Goal: Task Accomplishment & Management: Use online tool/utility

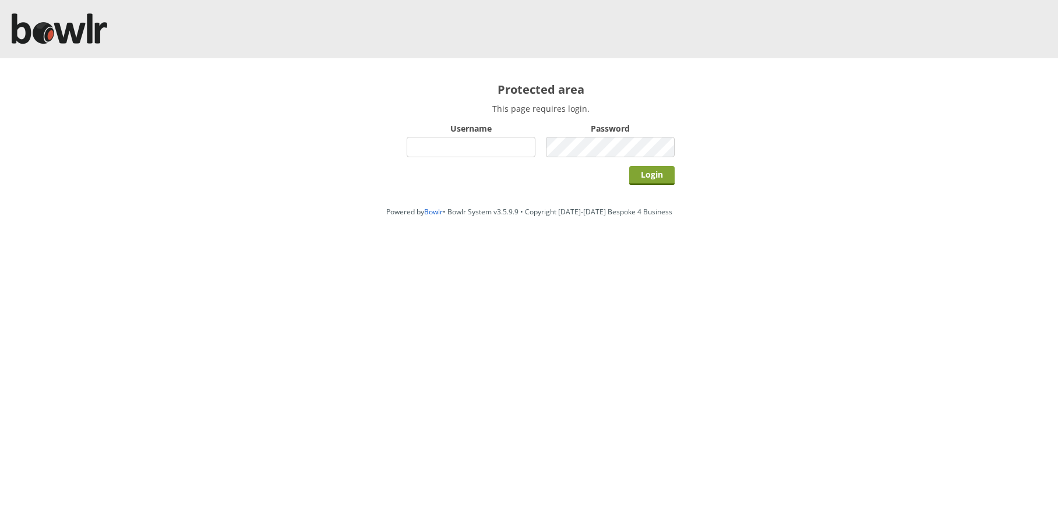
type input "hornseaindoorbowlsclub"
click at [638, 174] on input "Login" at bounding box center [651, 175] width 45 height 19
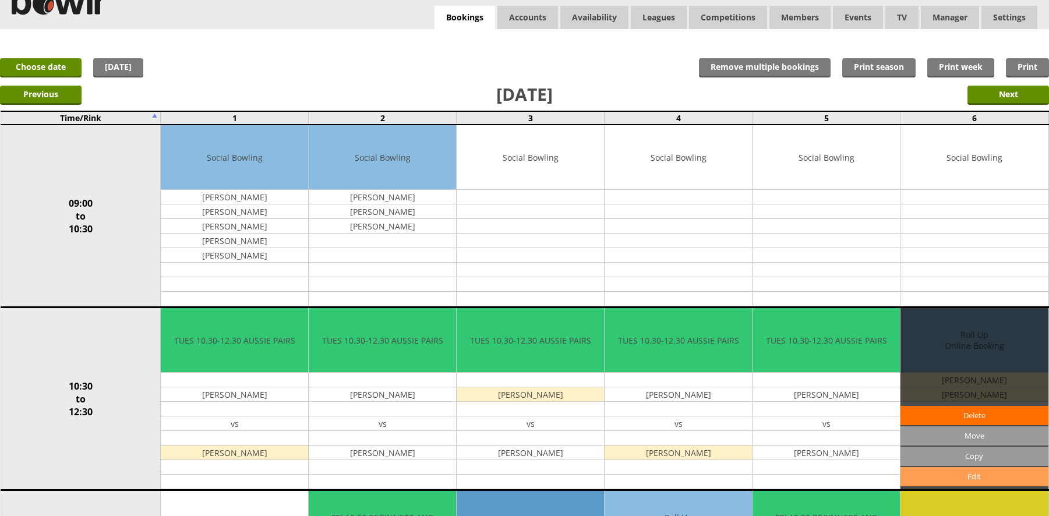
scroll to position [58, 0]
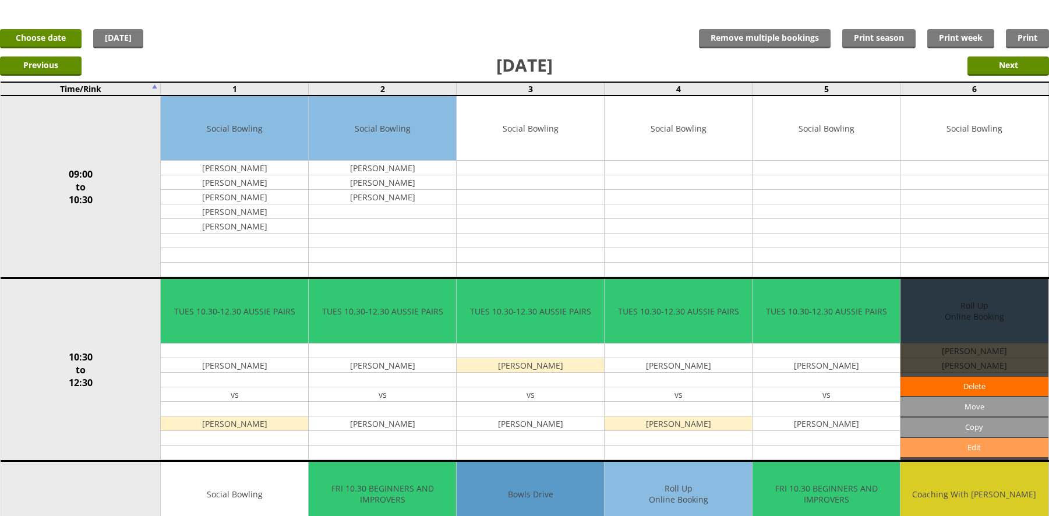
click at [948, 453] on link "Edit" at bounding box center [973, 447] width 147 height 19
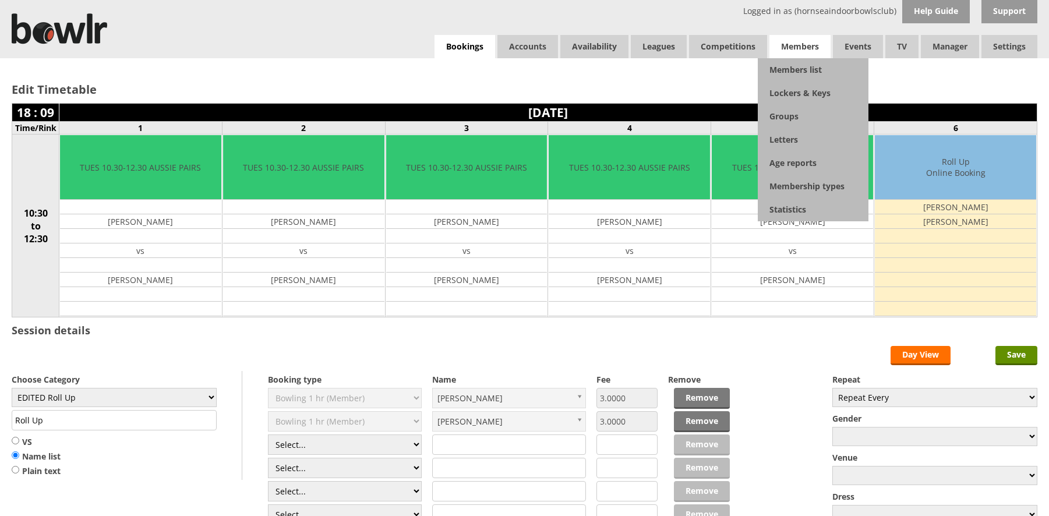
click at [799, 47] on span "Members" at bounding box center [799, 46] width 61 height 23
click at [796, 67] on link "Members list" at bounding box center [813, 69] width 111 height 23
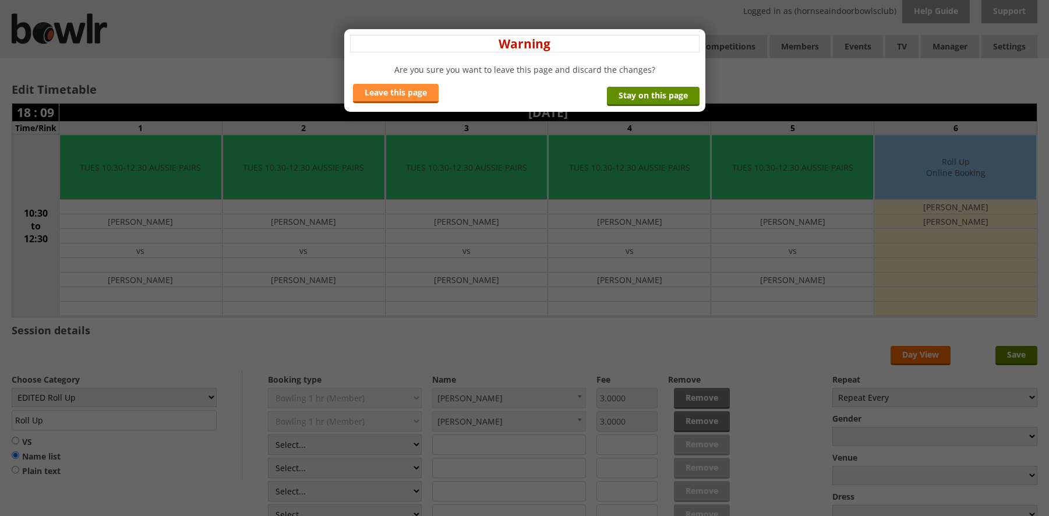
click at [419, 97] on link "Leave this page" at bounding box center [396, 93] width 86 height 19
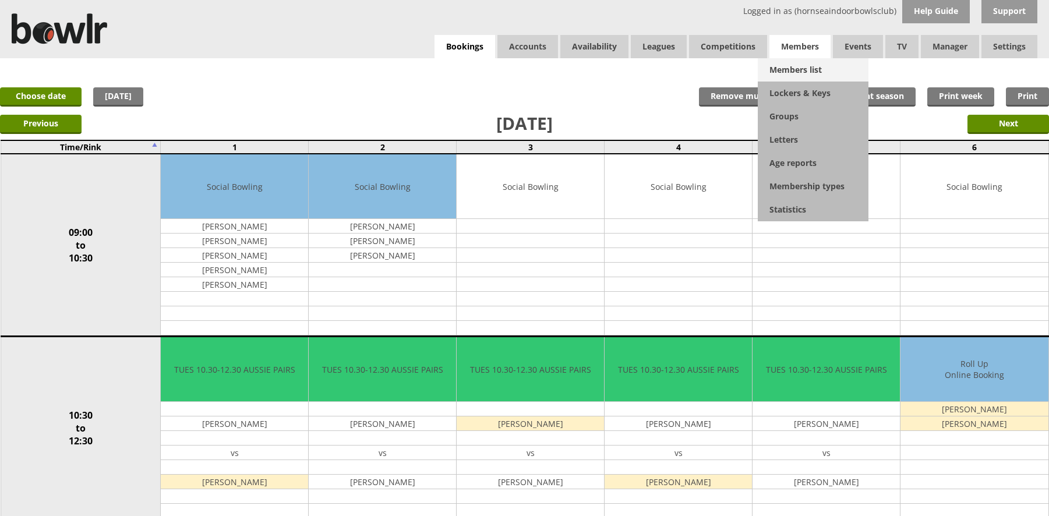
click at [796, 63] on link "Members list" at bounding box center [813, 69] width 111 height 23
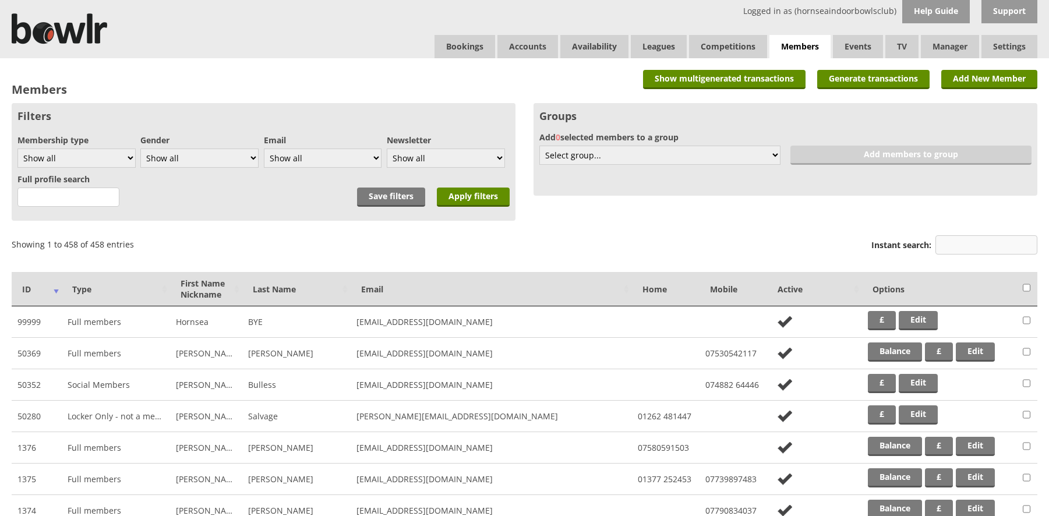
click at [947, 239] on input "Instant search:" at bounding box center [986, 244] width 102 height 19
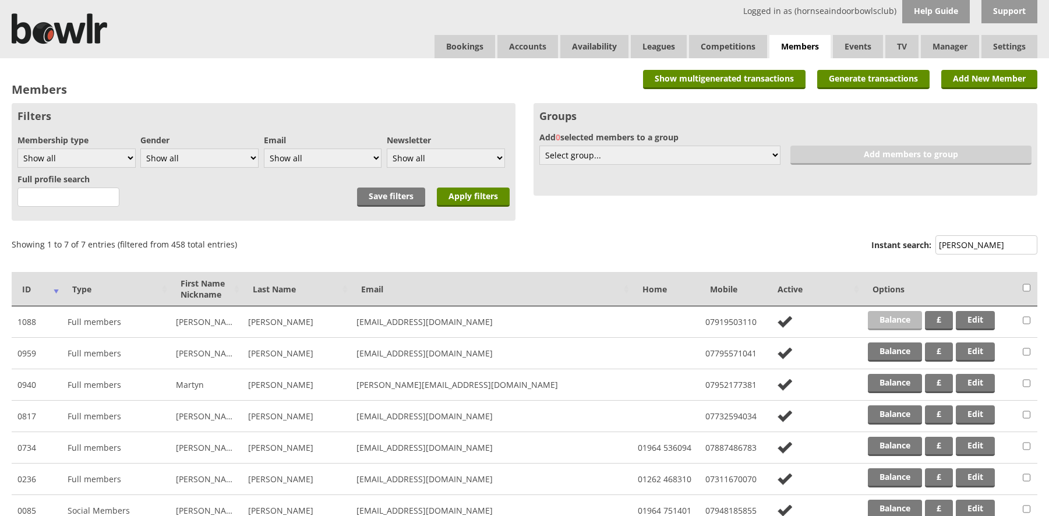
type input "smith"
click at [886, 316] on link "Balance" at bounding box center [895, 320] width 54 height 19
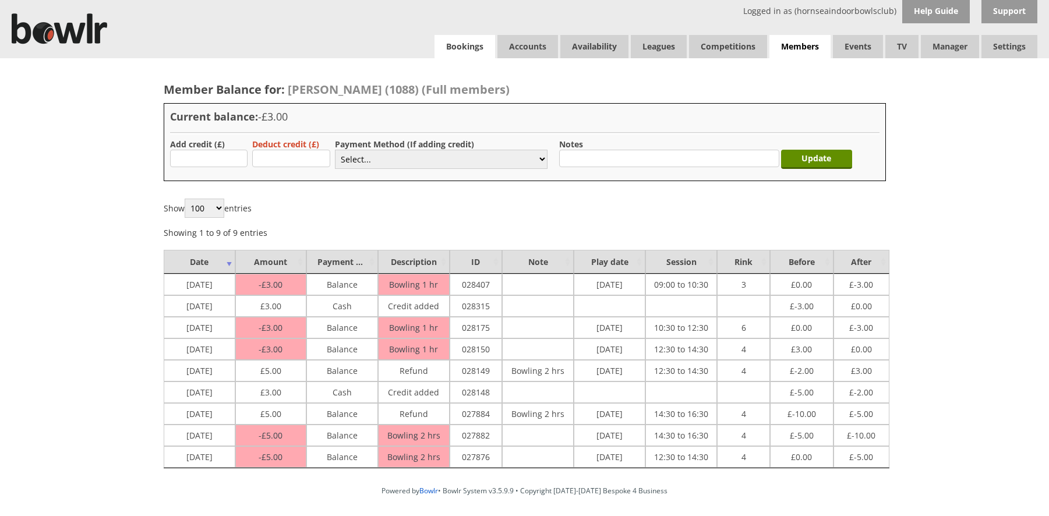
click at [476, 44] on link "Bookings" at bounding box center [465, 46] width 61 height 23
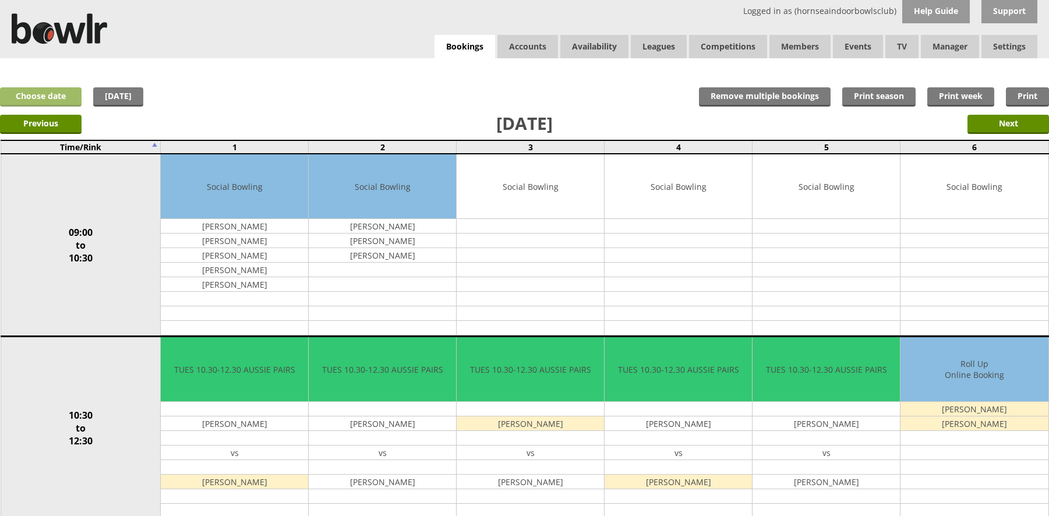
click at [59, 91] on link "Choose date" at bounding box center [41, 96] width 82 height 19
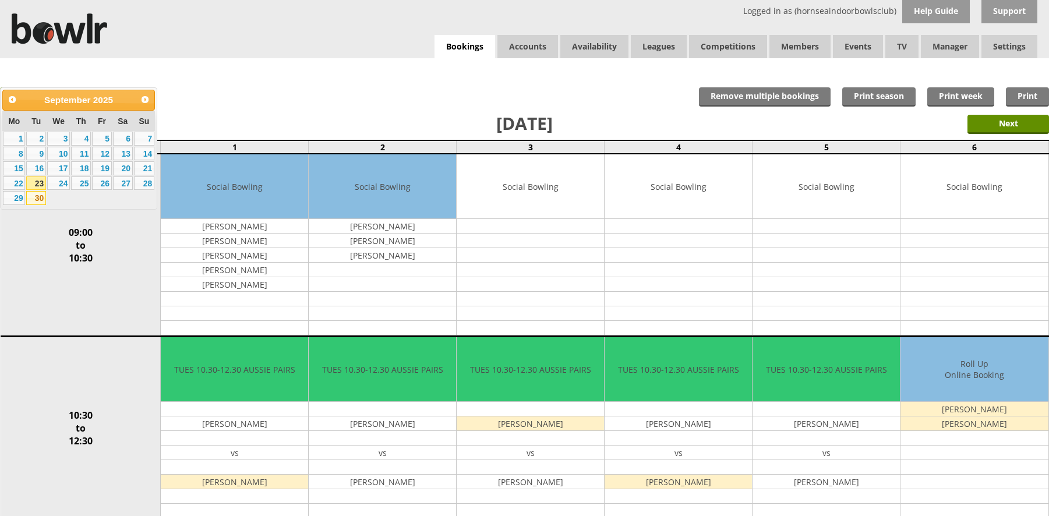
click at [33, 199] on link "30" at bounding box center [36, 198] width 20 height 14
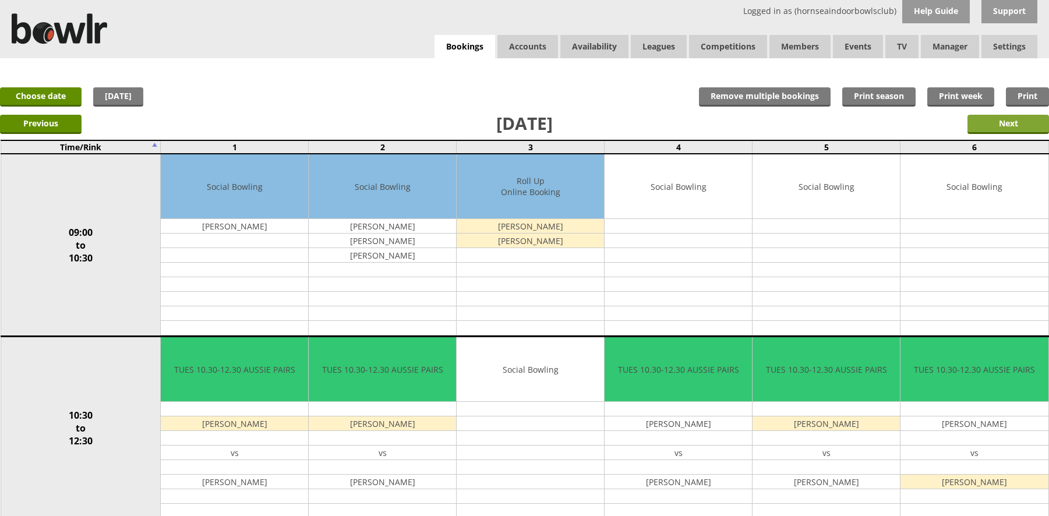
click at [995, 123] on input "Next" at bounding box center [1008, 124] width 82 height 19
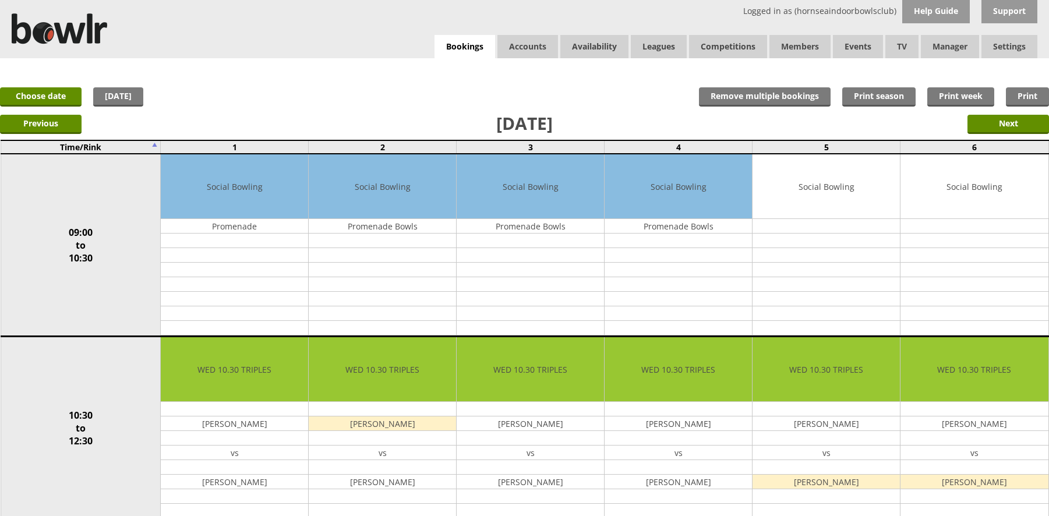
click at [1004, 134] on form "Next" at bounding box center [1008, 127] width 82 height 25
drag, startPoint x: 991, startPoint y: 129, endPoint x: 979, endPoint y: 128, distance: 12.4
click at [990, 129] on input "Next" at bounding box center [1008, 124] width 82 height 19
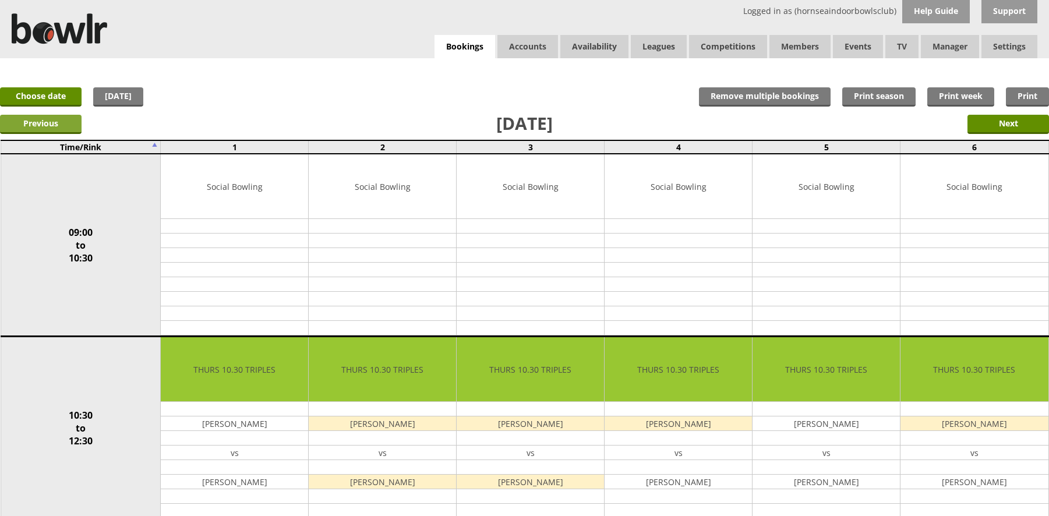
click at [70, 116] on input "Previous" at bounding box center [41, 124] width 82 height 19
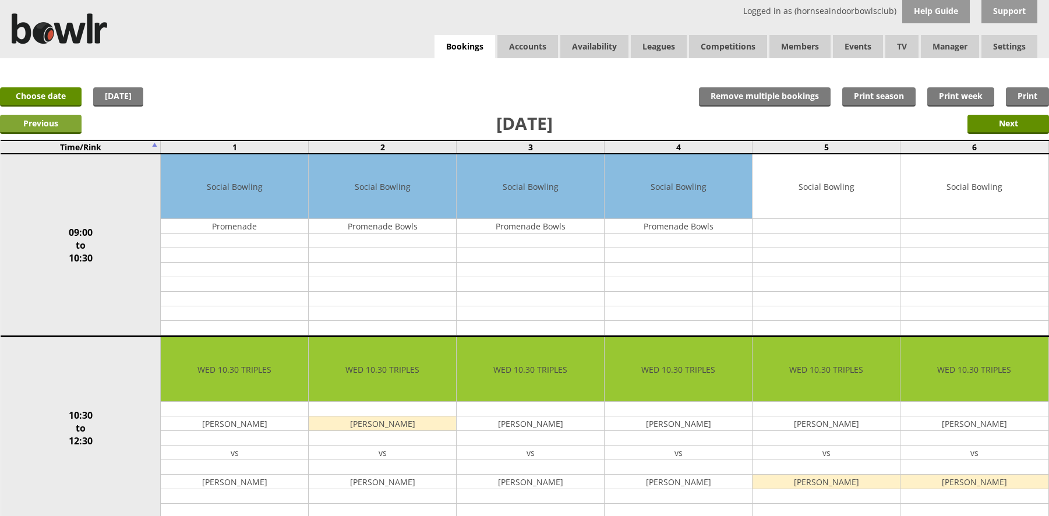
click at [64, 115] on input "Previous" at bounding box center [41, 124] width 82 height 19
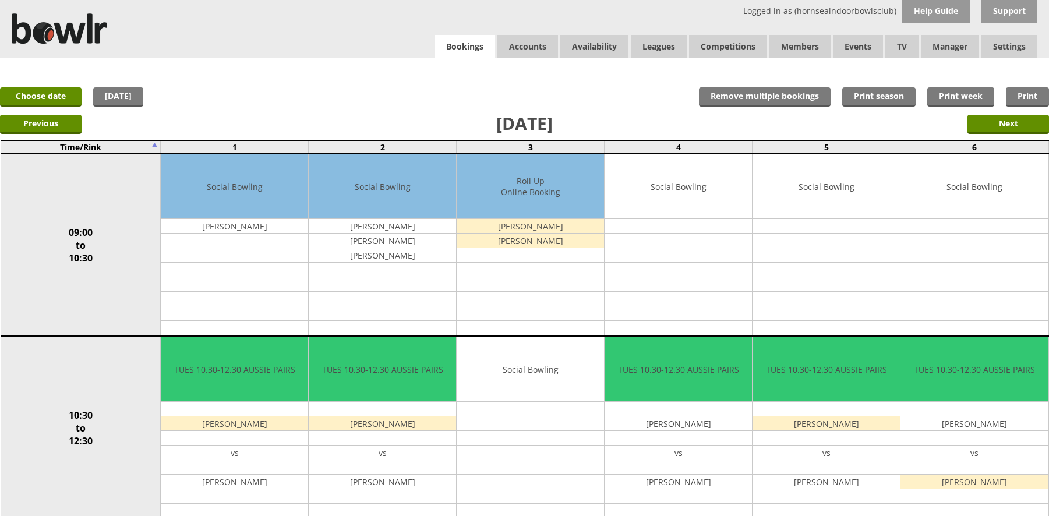
click at [457, 42] on link "Bookings" at bounding box center [465, 47] width 61 height 24
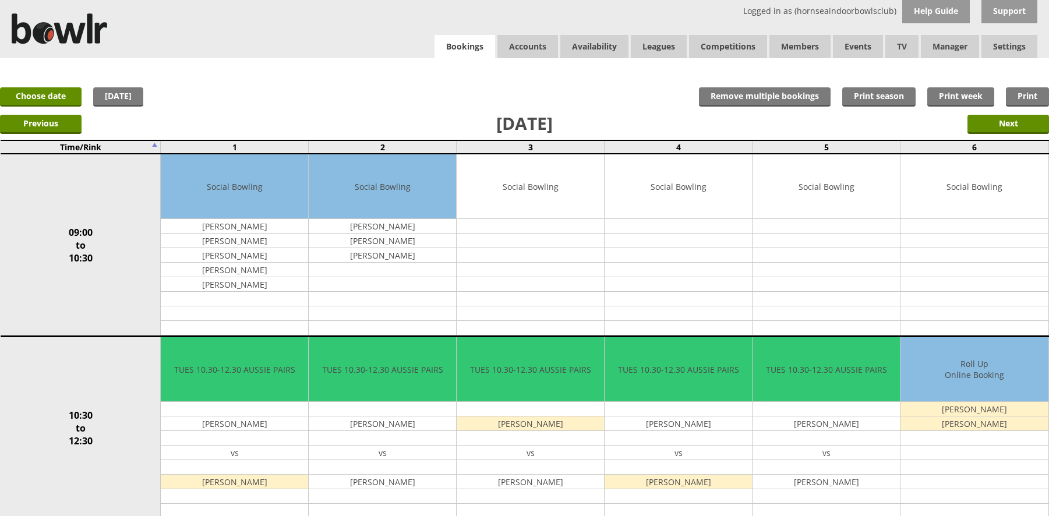
click at [455, 35] on link "Bookings" at bounding box center [465, 47] width 61 height 24
click at [120, 89] on link "[DATE]" at bounding box center [118, 96] width 50 height 19
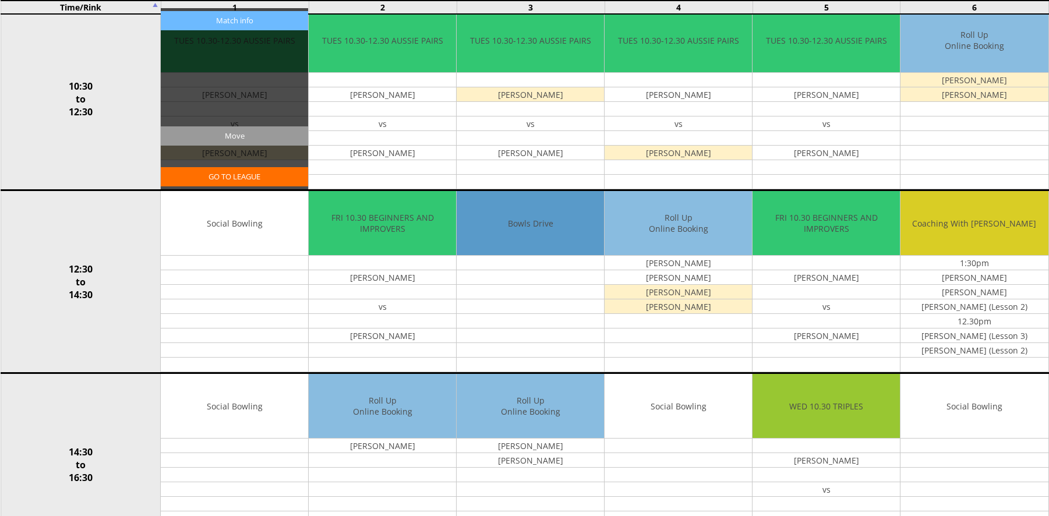
scroll to position [349, 0]
